Goal: Task Accomplishment & Management: Manage account settings

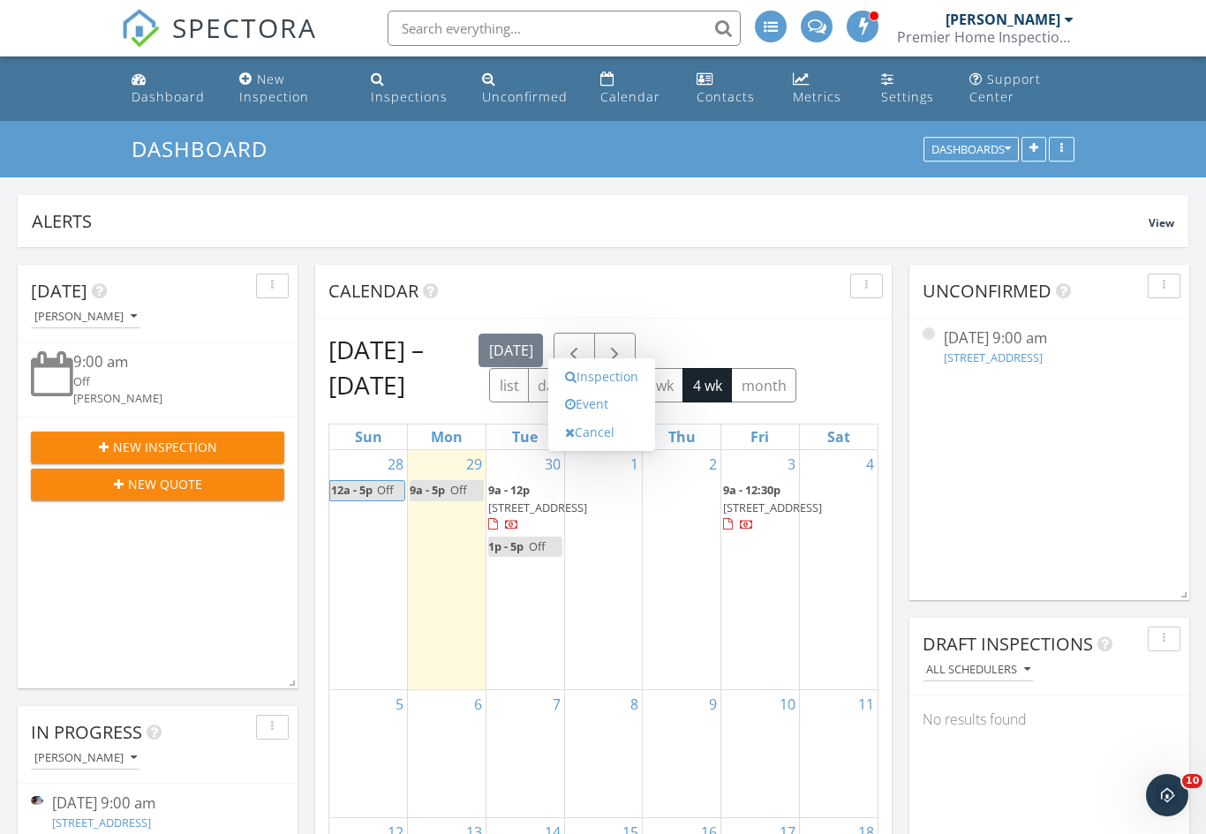
click at [620, 416] on link "Event" at bounding box center [601, 404] width 91 height 28
select select "9"
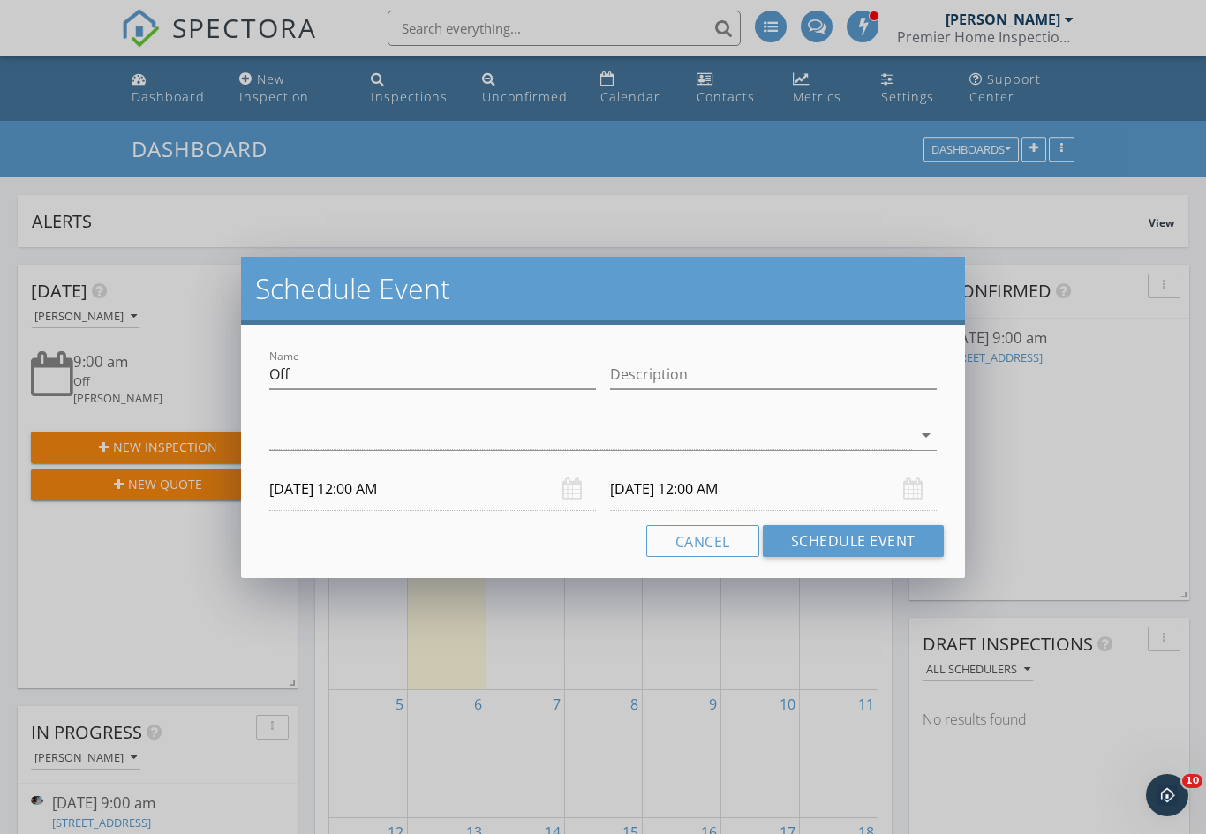
click at [478, 440] on div at bounding box center [590, 435] width 643 height 29
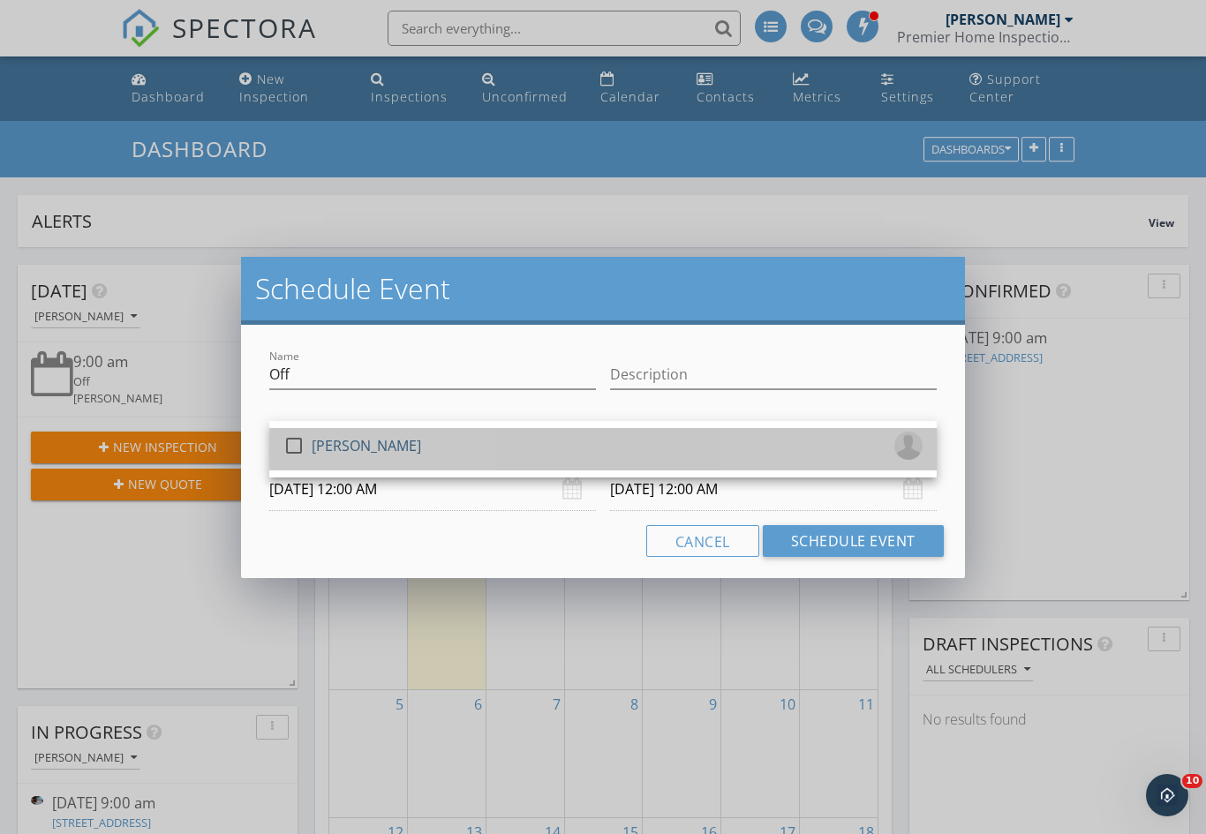
click at [468, 457] on div "check_box_outline_blank [PERSON_NAME]" at bounding box center [602, 449] width 639 height 35
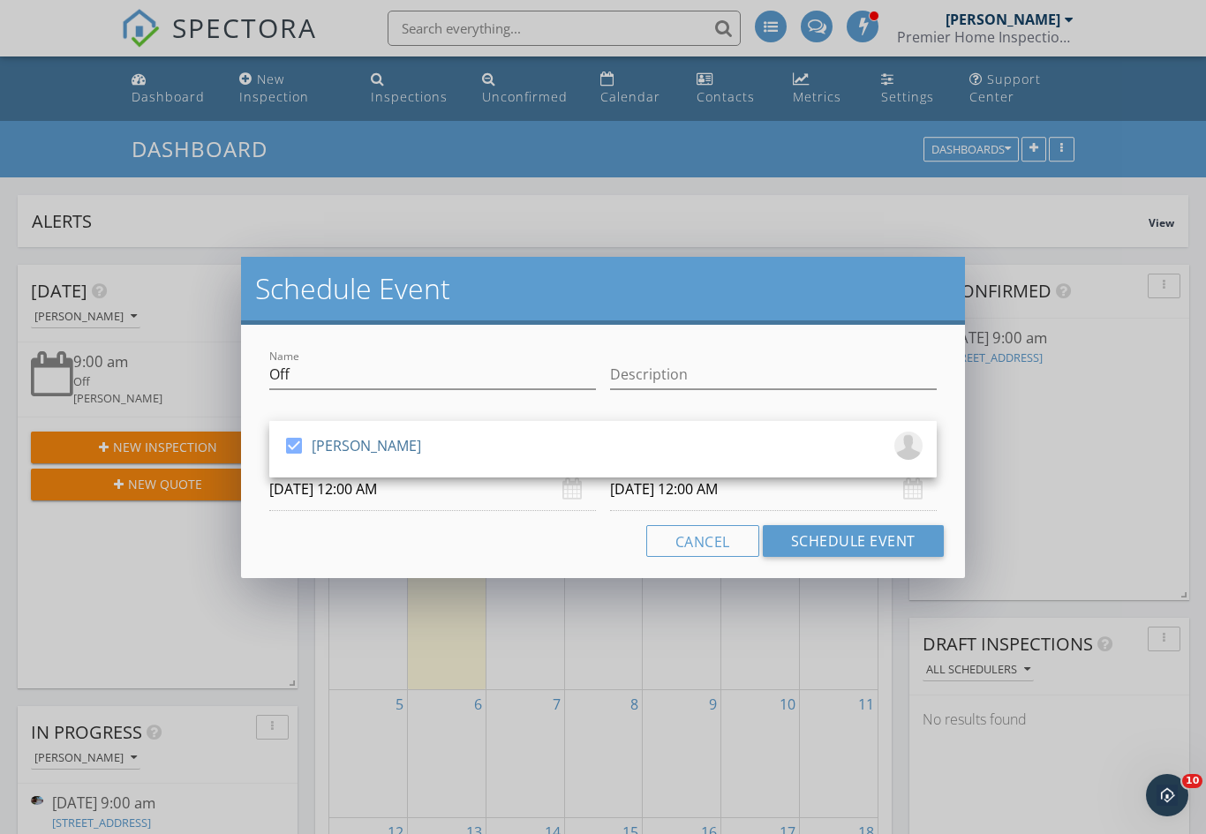
click at [449, 487] on input "[DATE] 12:00 AM" at bounding box center [432, 489] width 327 height 43
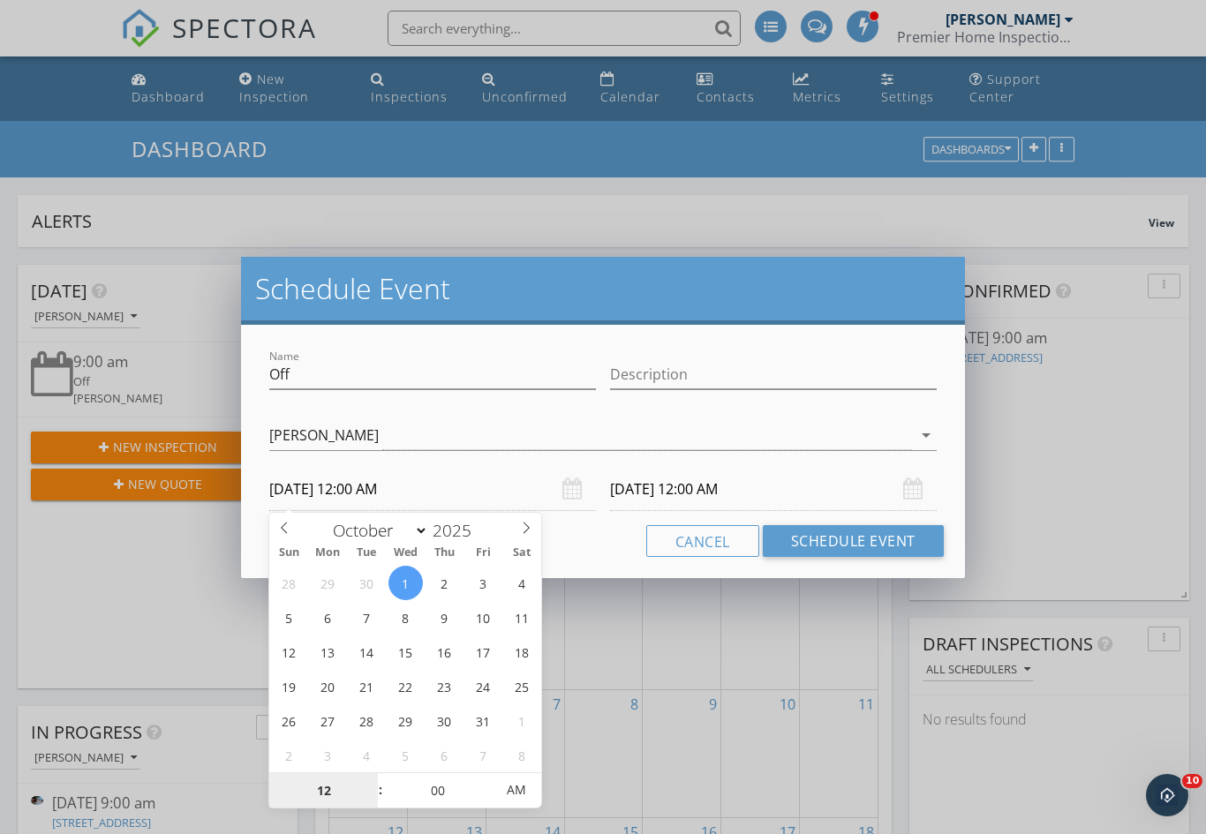
click at [334, 792] on input "12" at bounding box center [323, 790] width 109 height 35
type input "9"
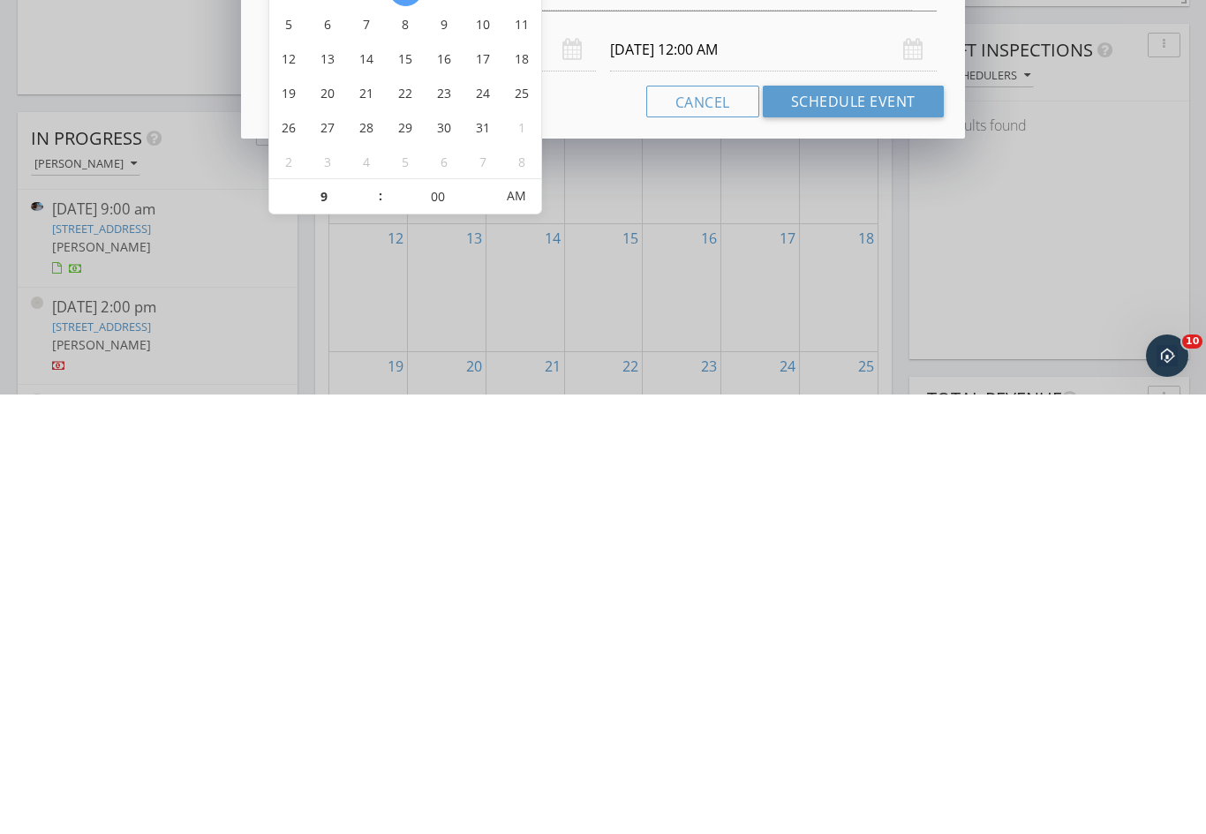
type input "[DATE] 9:00 AM"
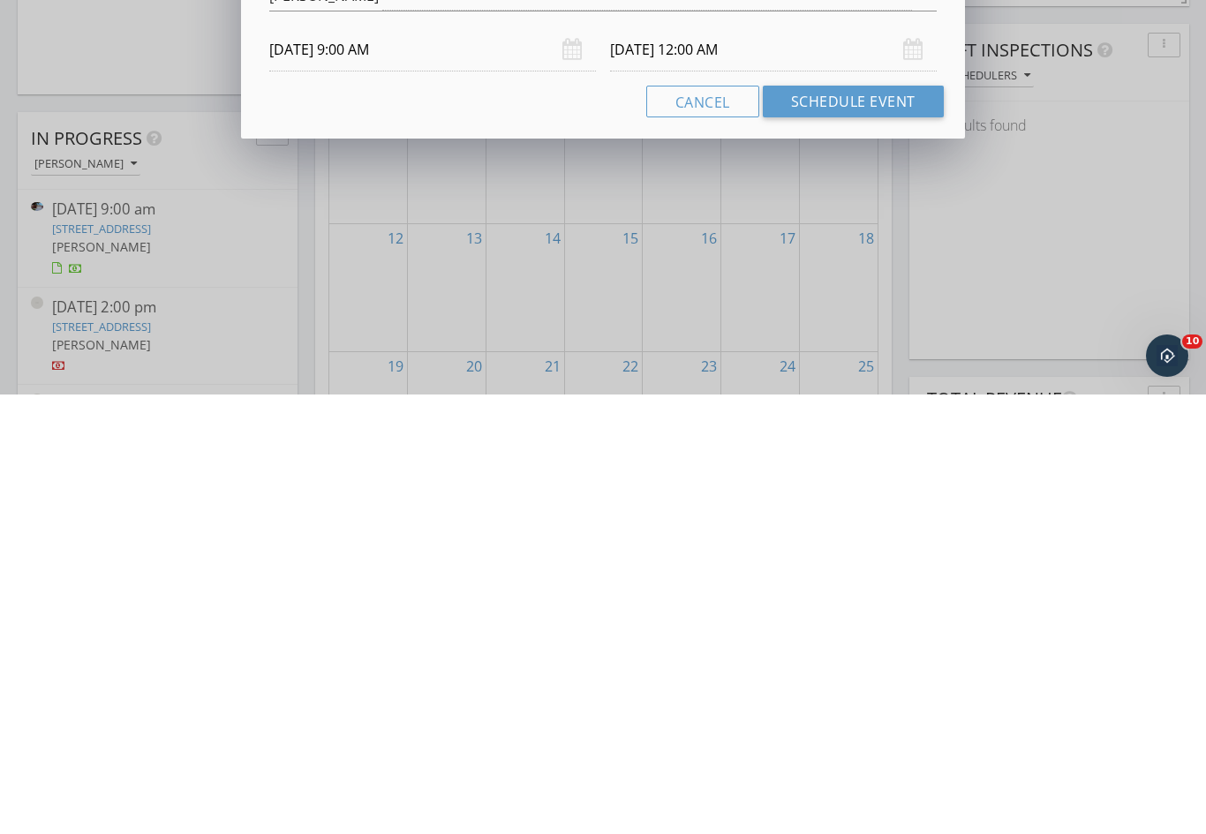
scroll to position [594, 0]
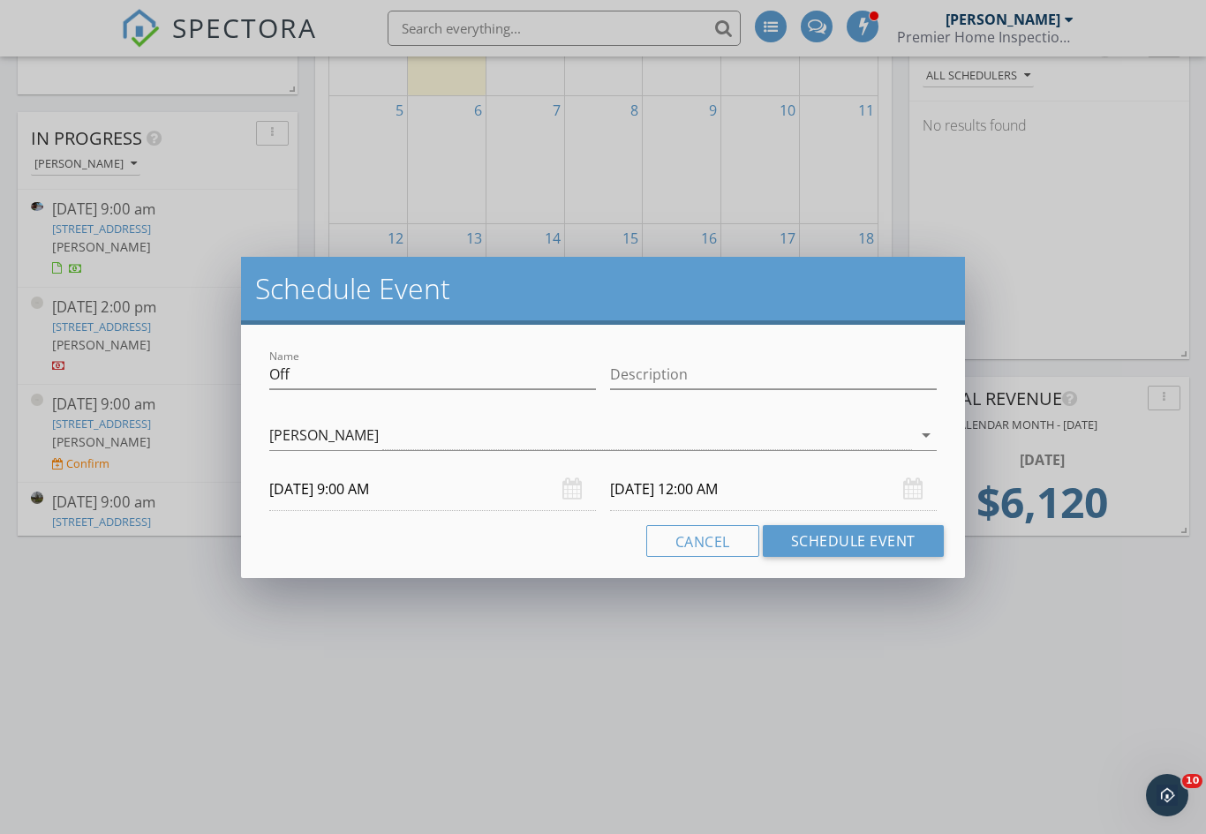
type input "09"
click at [711, 471] on input "[DATE] 9:00 AM" at bounding box center [773, 489] width 327 height 43
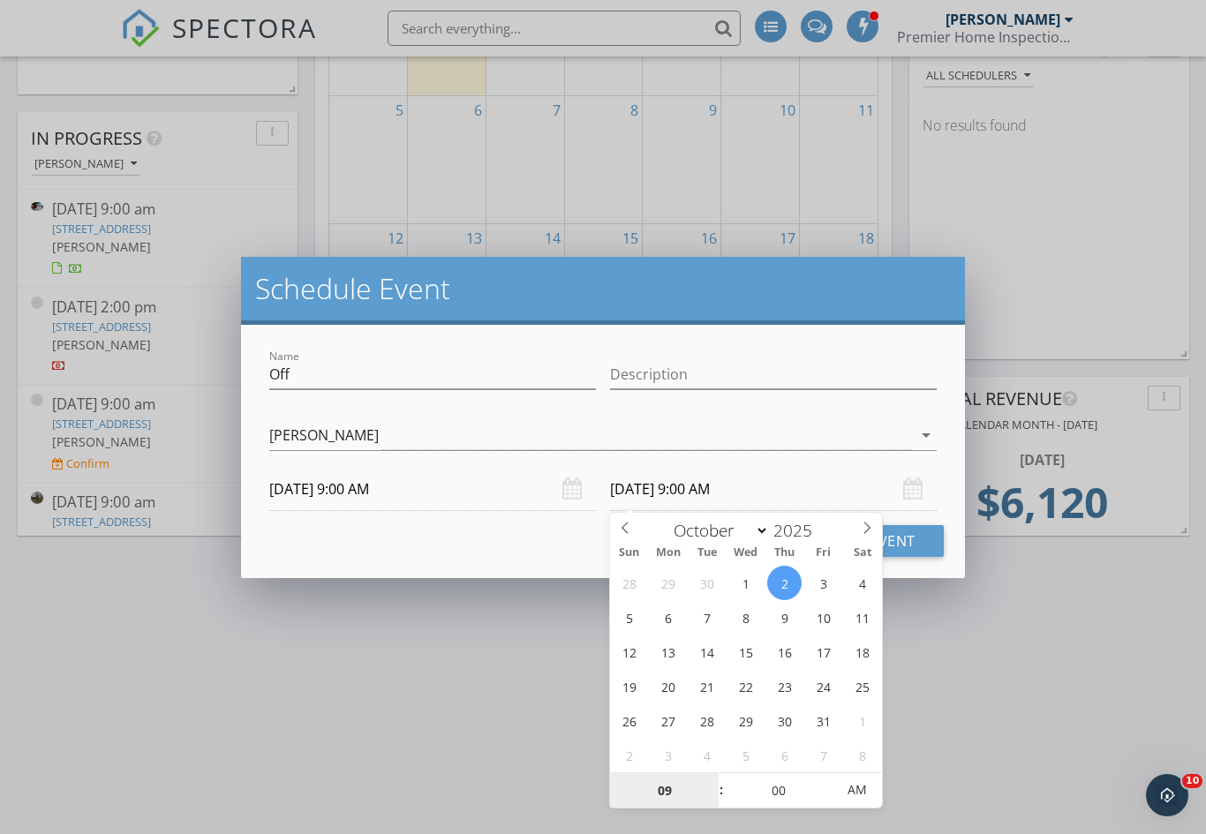
type input "[DATE] 9:00 AM"
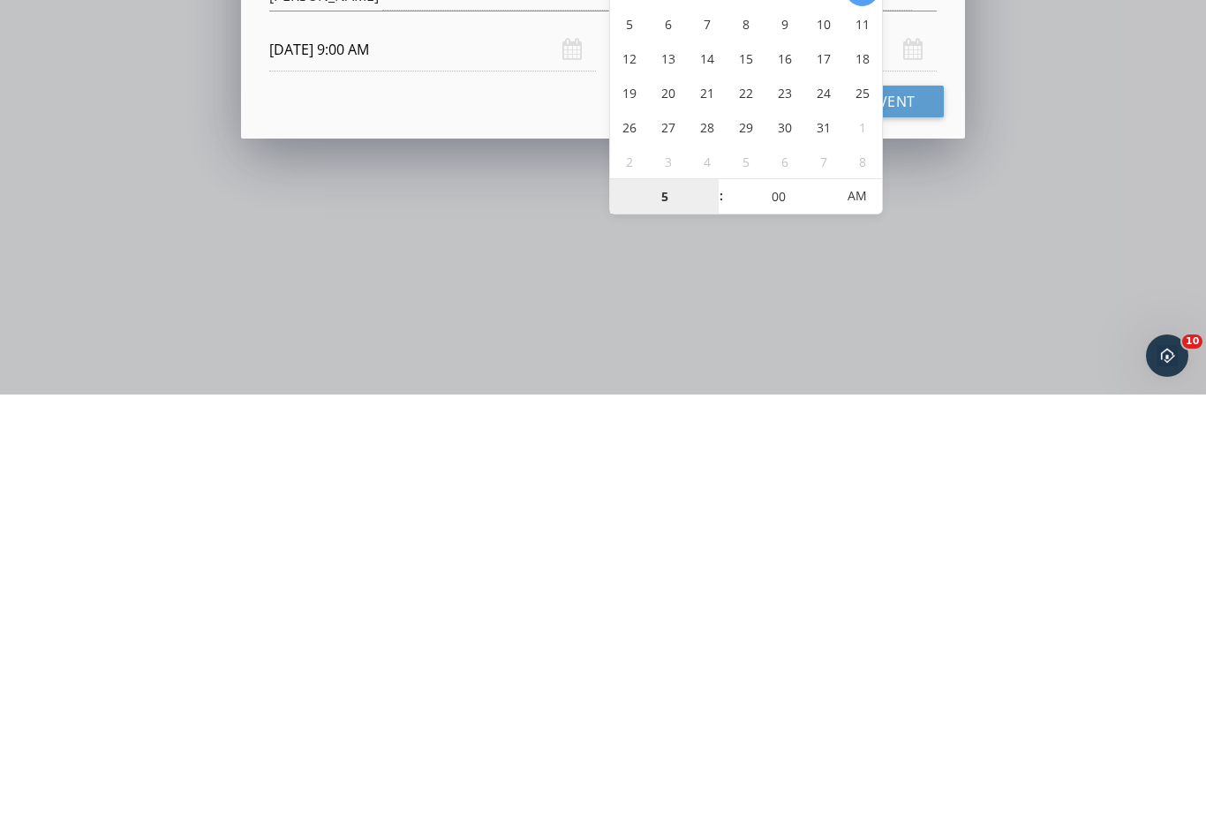
type input "05"
type input "[DATE] 5:00 PM"
click at [574, 525] on div "Cancel Schedule Event" at bounding box center [603, 541] width 682 height 32
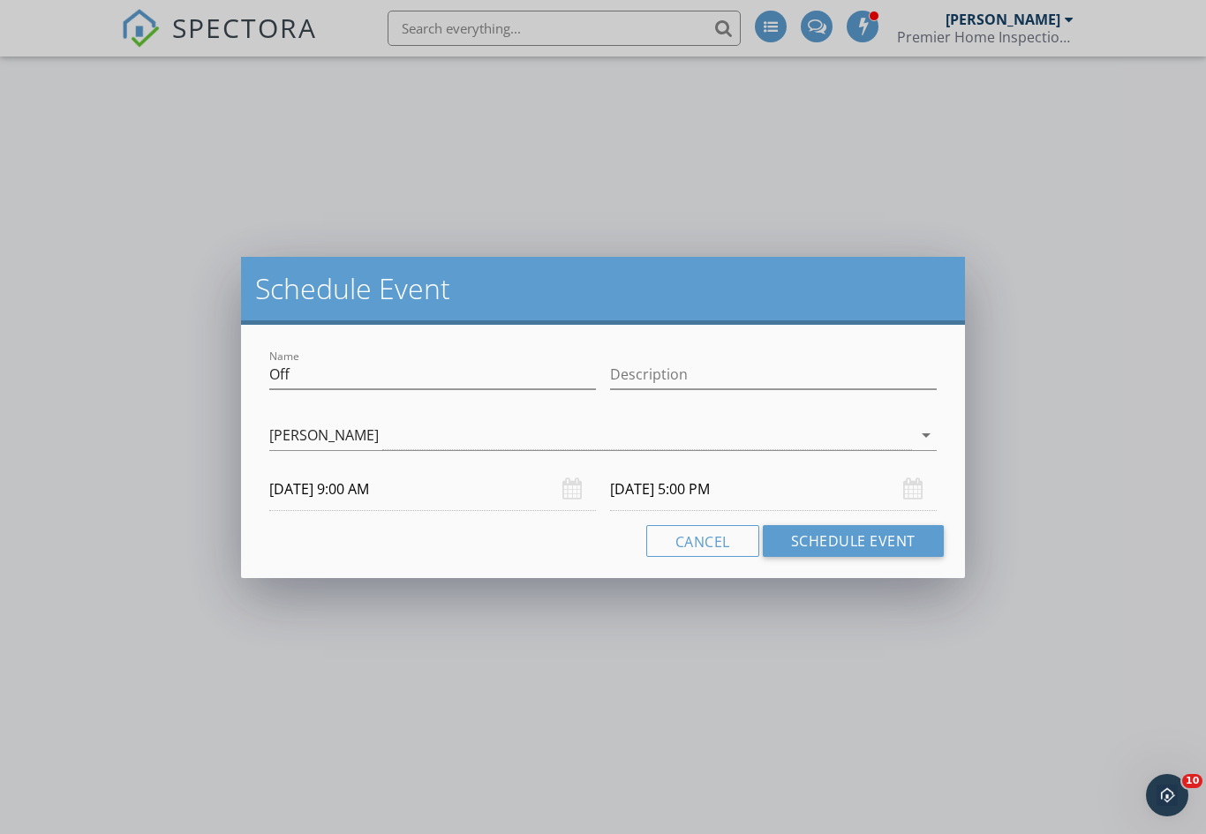
click at [843, 541] on button "Schedule Event" at bounding box center [853, 541] width 181 height 32
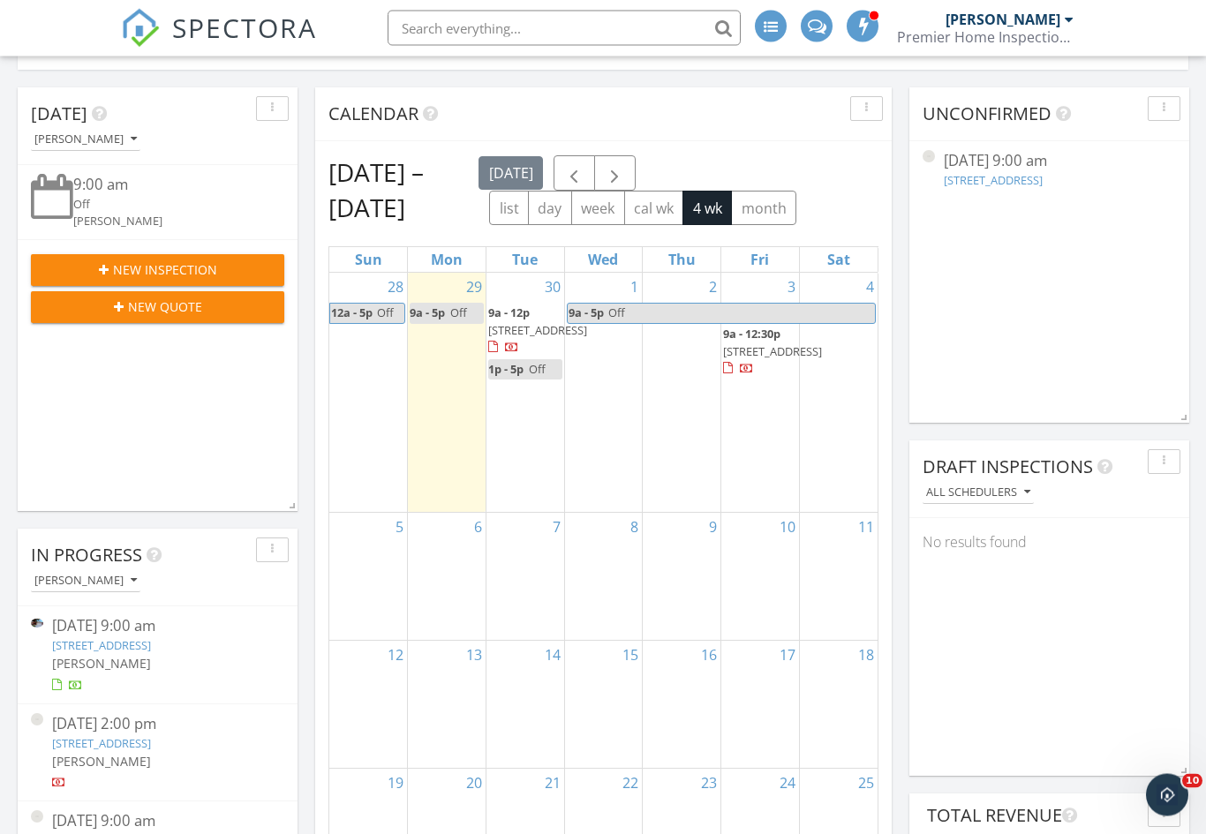
scroll to position [0, 0]
